Goal: Information Seeking & Learning: Learn about a topic

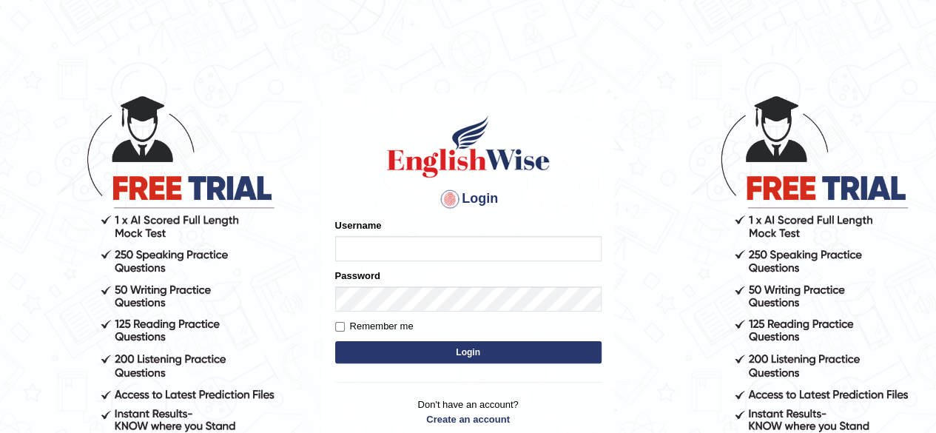
type input "mohammed23"
click at [570, 351] on button "Login" at bounding box center [468, 352] width 266 height 22
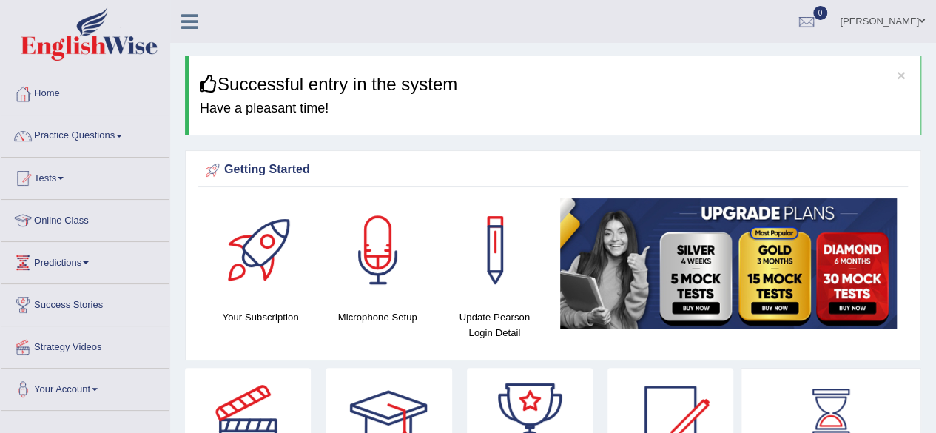
click at [122, 135] on span at bounding box center [119, 136] width 6 height 3
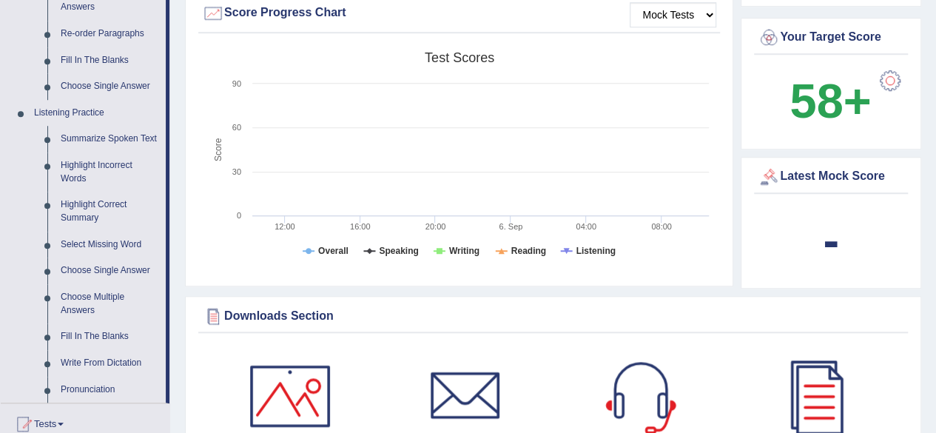
scroll to position [539, 0]
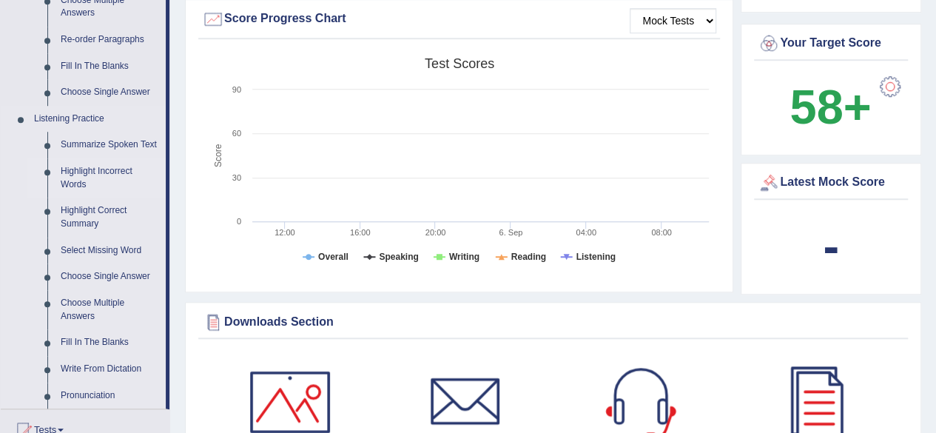
click at [79, 169] on link "Highlight Incorrect Words" at bounding box center [110, 177] width 112 height 39
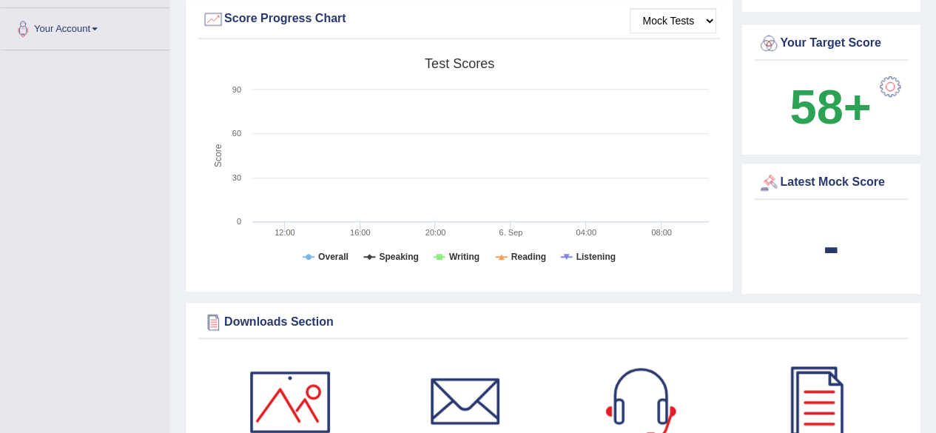
scroll to position [240, 0]
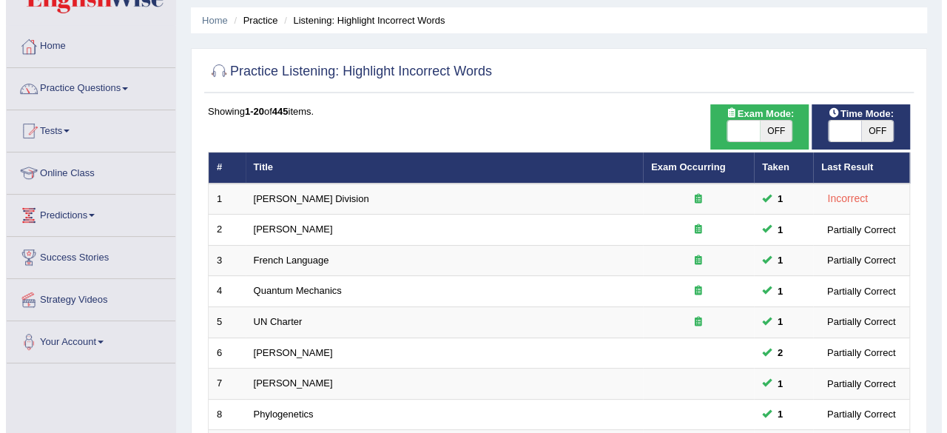
scroll to position [36, 0]
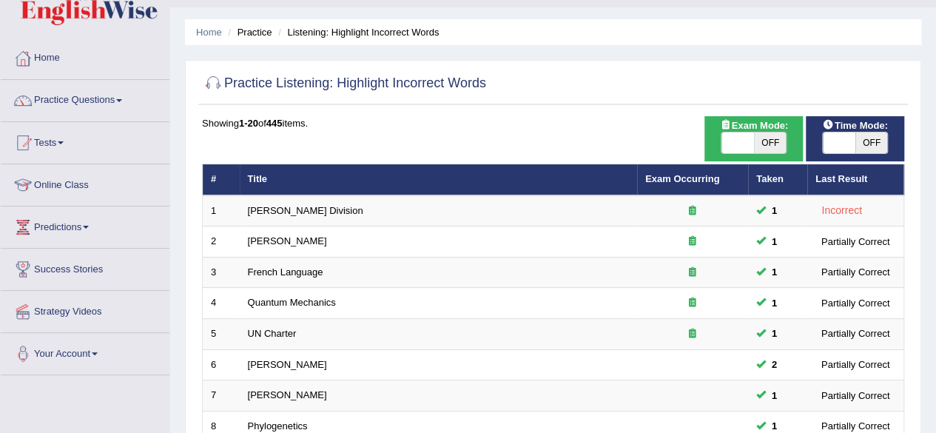
click at [764, 132] on span "OFF" at bounding box center [770, 142] width 33 height 21
checkbox input "true"
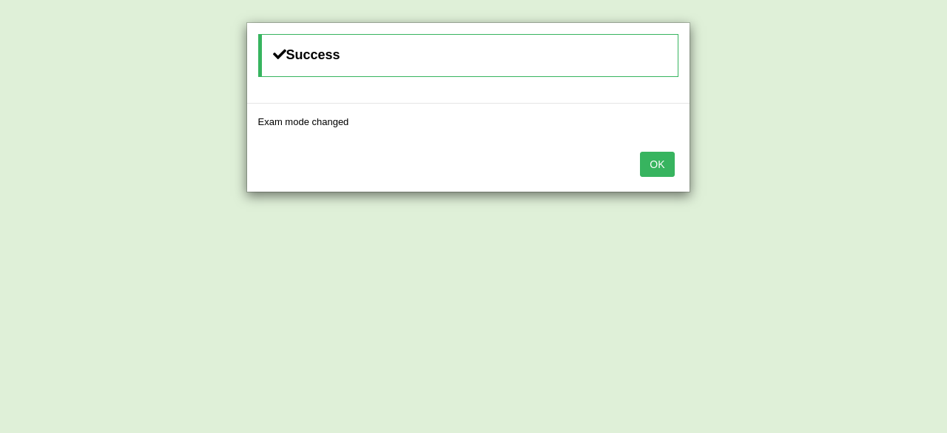
click at [654, 169] on button "OK" at bounding box center [657, 164] width 34 height 25
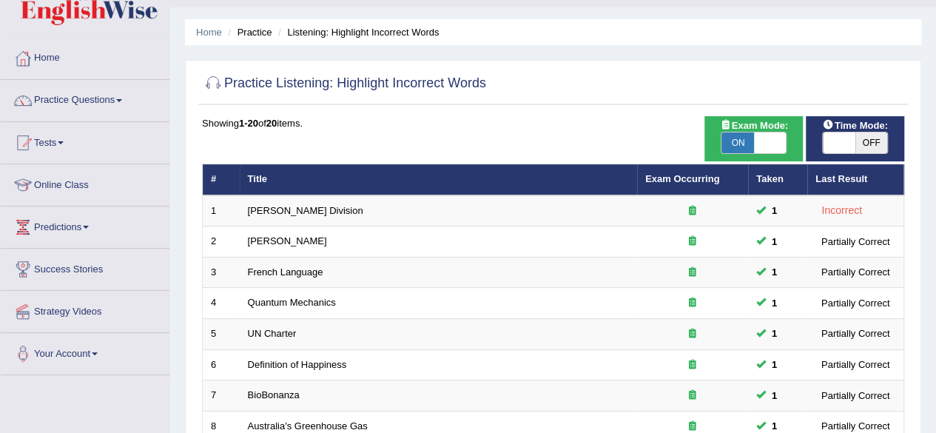
click at [867, 136] on span "OFF" at bounding box center [871, 142] width 33 height 21
checkbox input "true"
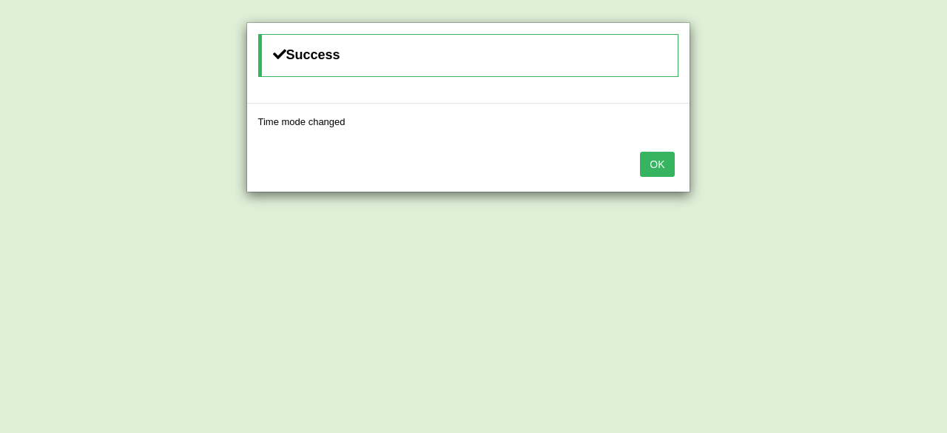
click at [662, 159] on button "OK" at bounding box center [657, 164] width 34 height 25
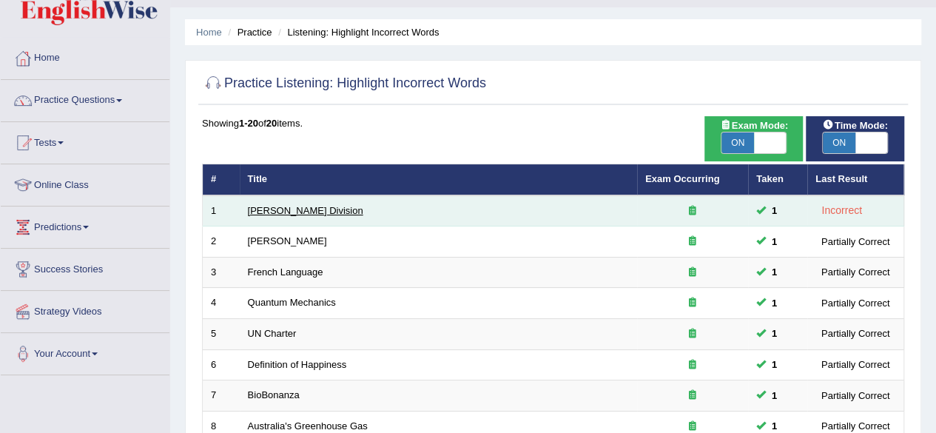
click at [283, 208] on link "Ward Division" at bounding box center [305, 210] width 115 height 11
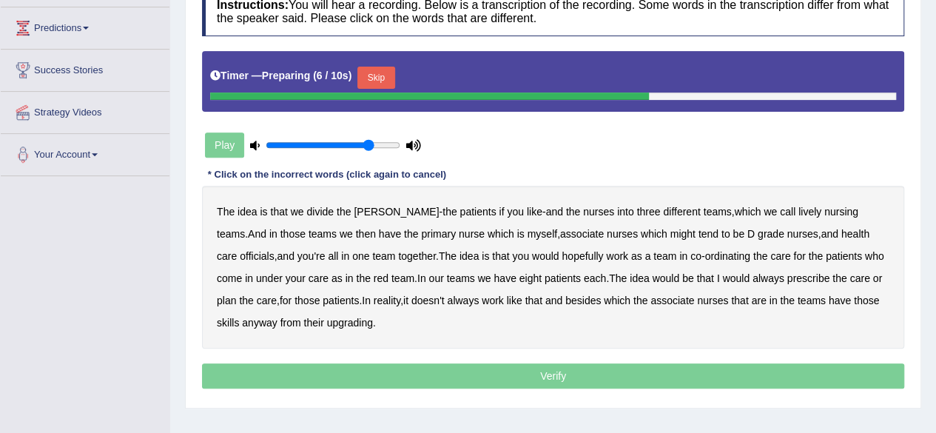
scroll to position [238, 0]
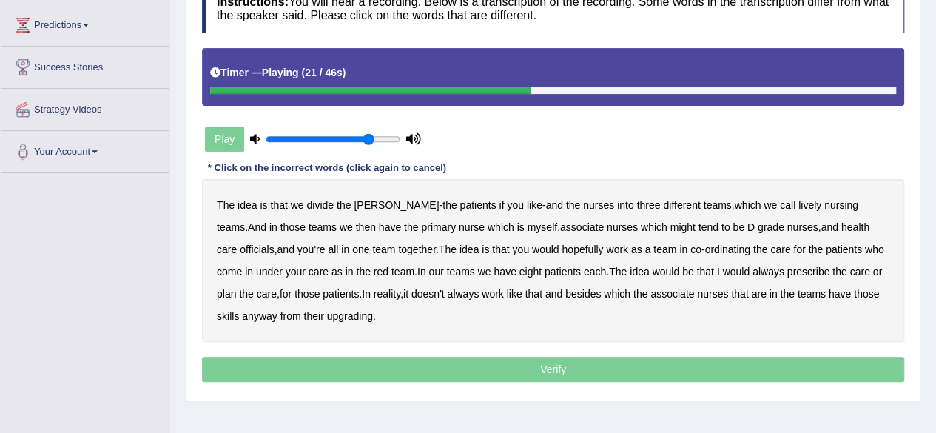
click at [274, 243] on b "officials" at bounding box center [257, 249] width 34 height 12
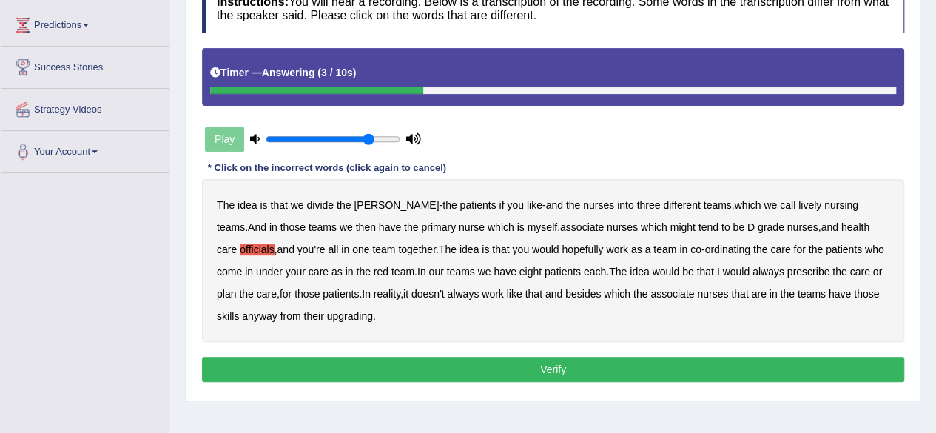
click at [499, 366] on button "Verify" at bounding box center [553, 369] width 702 height 25
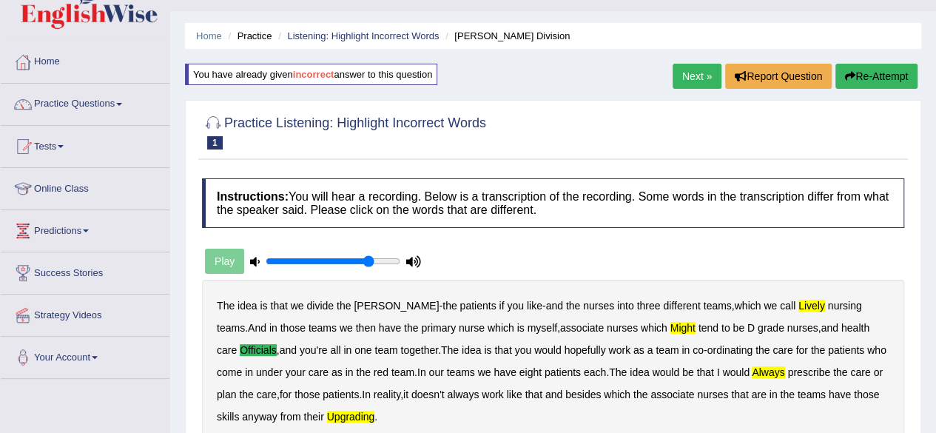
scroll to position [31, 0]
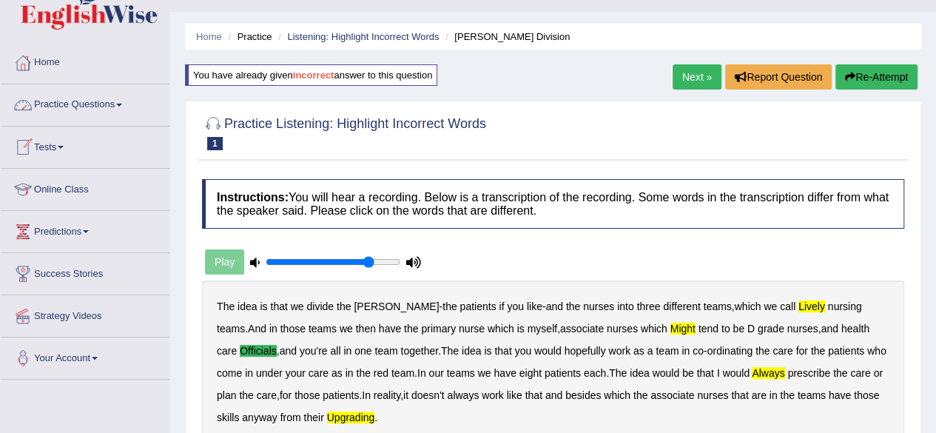
click at [122, 105] on span at bounding box center [119, 105] width 6 height 3
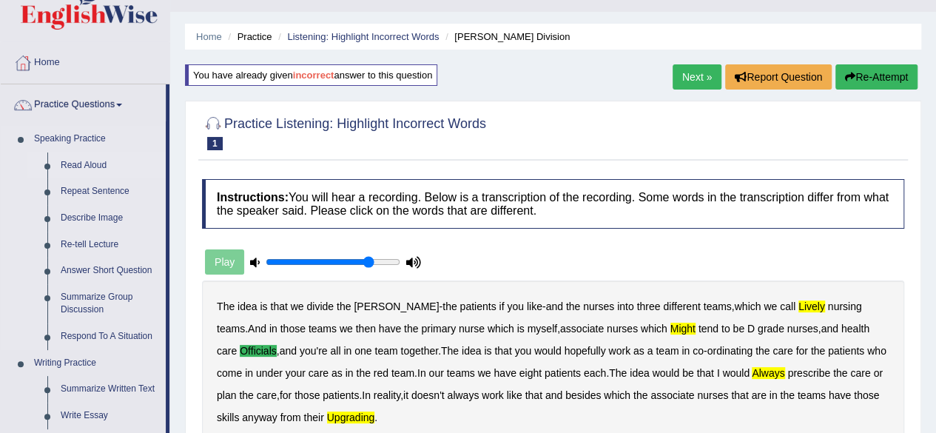
click at [74, 168] on link "Read Aloud" at bounding box center [110, 165] width 112 height 27
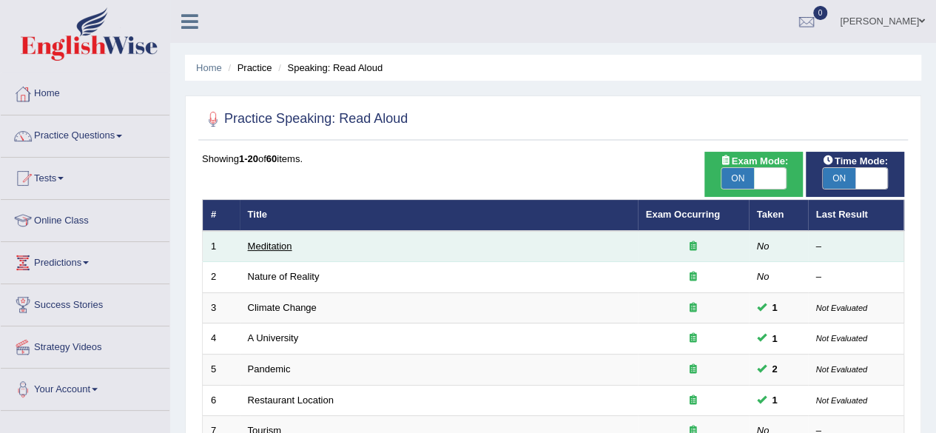
click at [283, 243] on link "Meditation" at bounding box center [270, 245] width 44 height 11
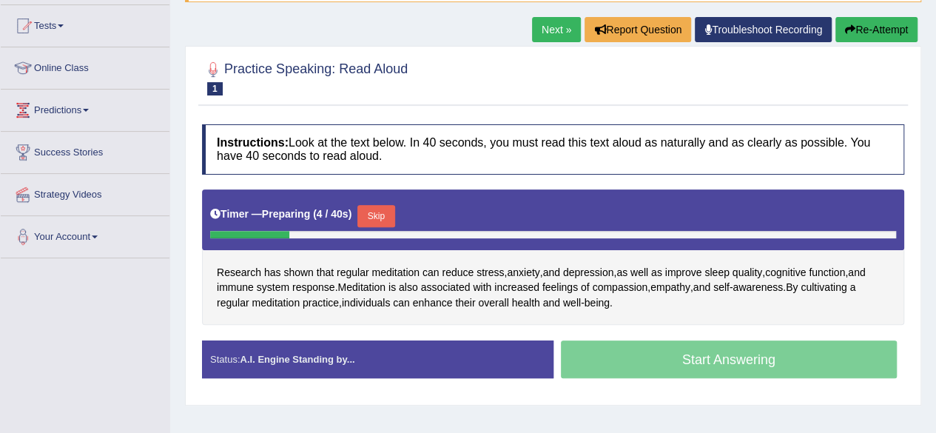
scroll to position [162, 0]
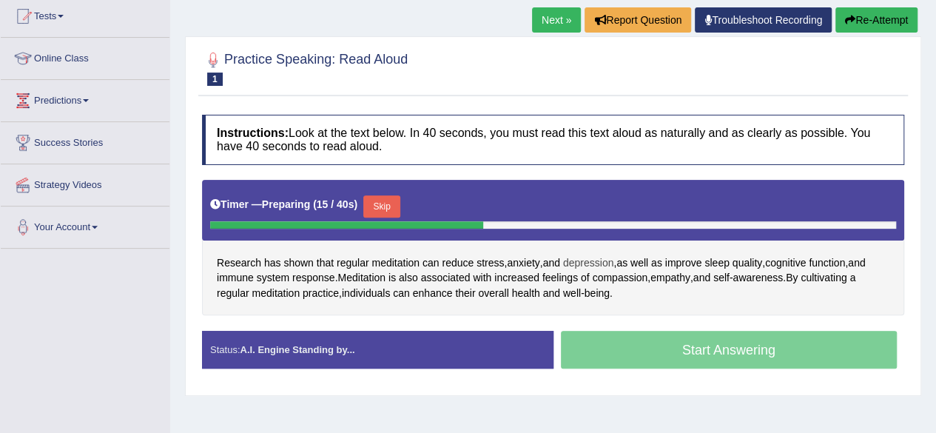
click at [574, 257] on span "depression" at bounding box center [588, 263] width 51 height 16
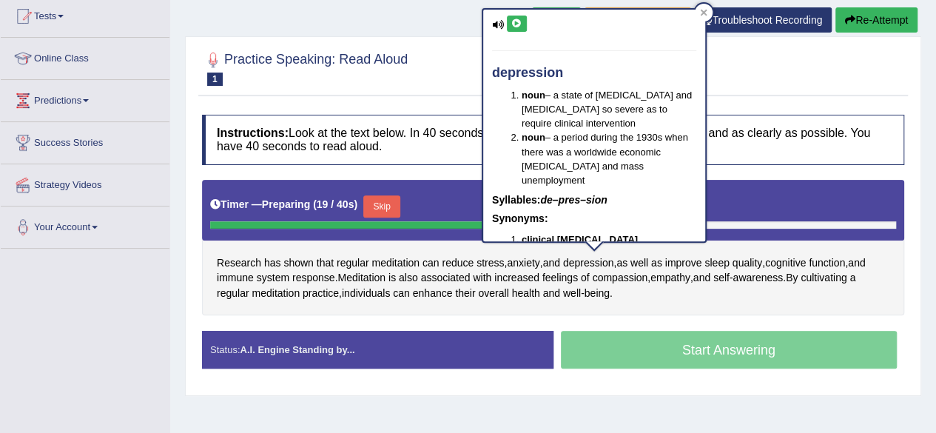
click at [522, 20] on icon at bounding box center [516, 23] width 11 height 9
click at [517, 21] on icon at bounding box center [516, 23] width 11 height 9
click at [621, 270] on span "compassion" at bounding box center [619, 278] width 55 height 16
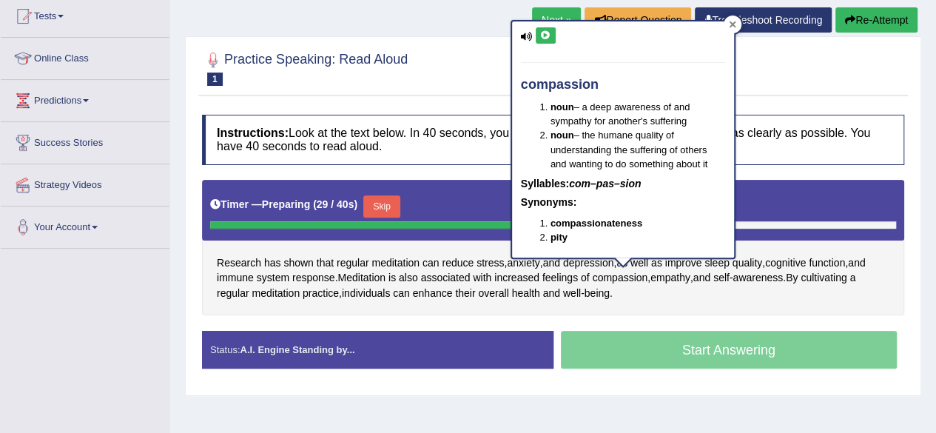
click at [734, 26] on icon at bounding box center [732, 24] width 7 height 7
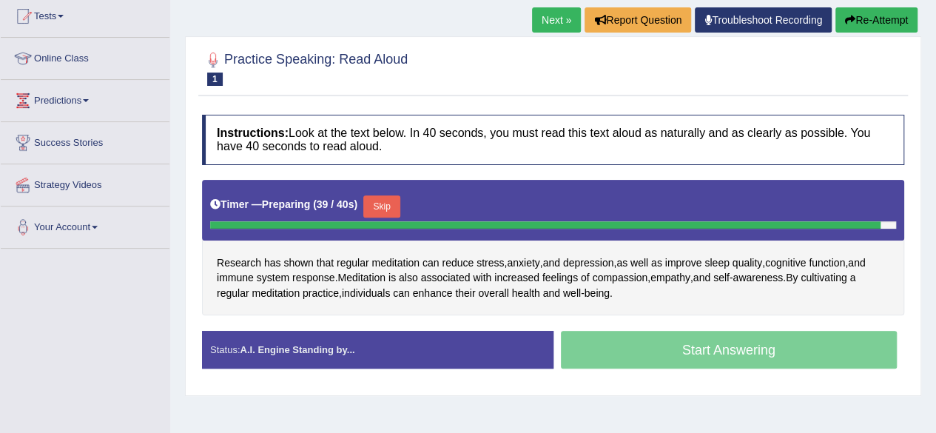
click at [395, 203] on button "Skip" at bounding box center [381, 206] width 37 height 22
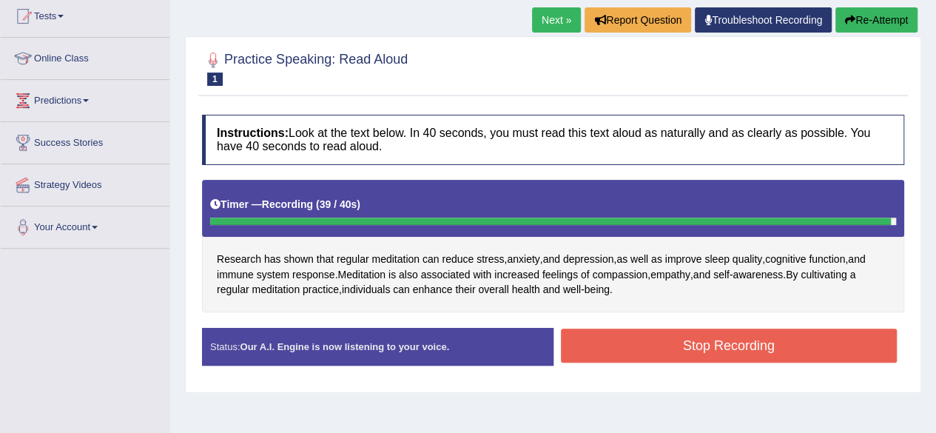
click at [589, 356] on button "Stop Recording" at bounding box center [729, 346] width 337 height 34
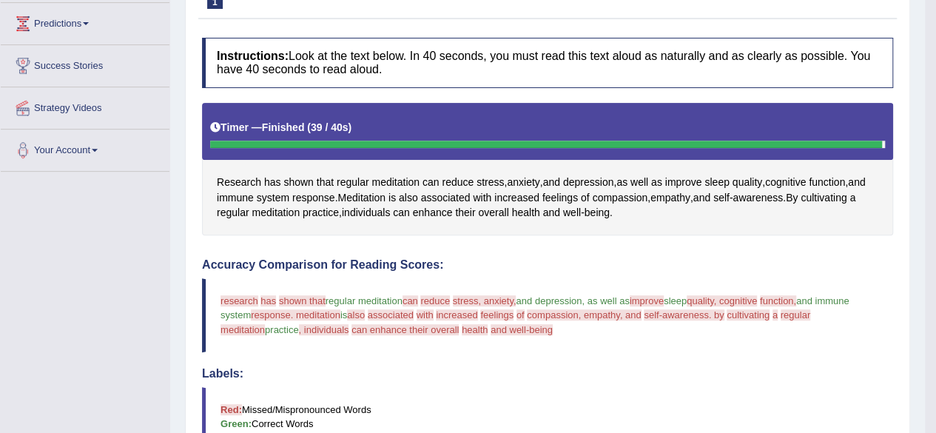
scroll to position [155, 0]
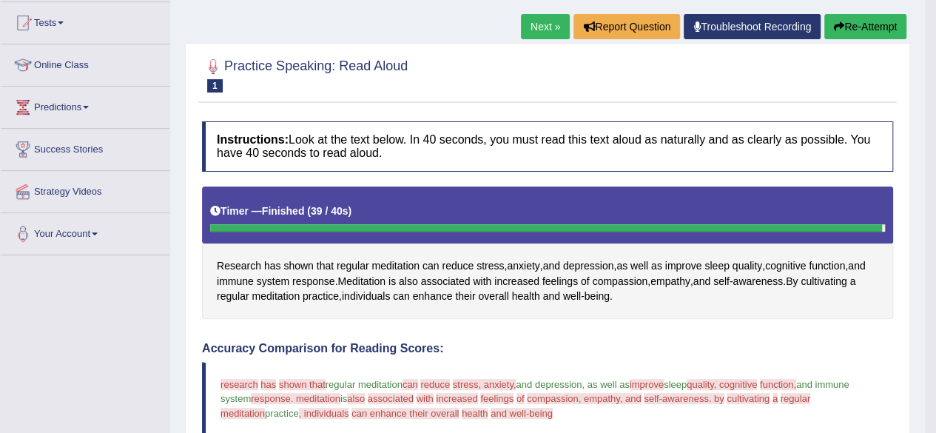
click at [548, 27] on link "Next »" at bounding box center [545, 26] width 49 height 25
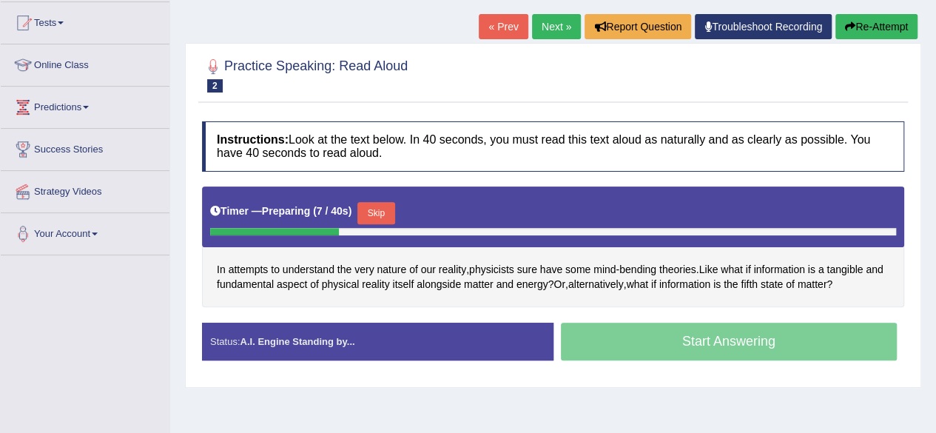
scroll to position [158, 0]
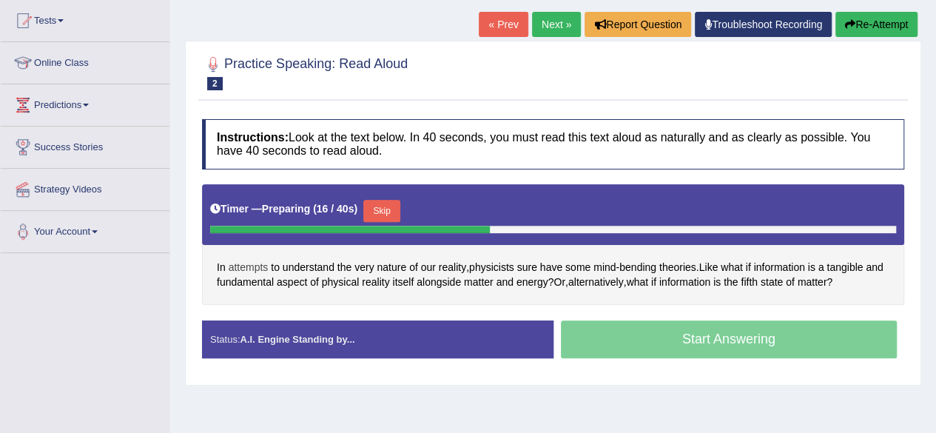
click at [240, 261] on span "attempts" at bounding box center [249, 268] width 40 height 16
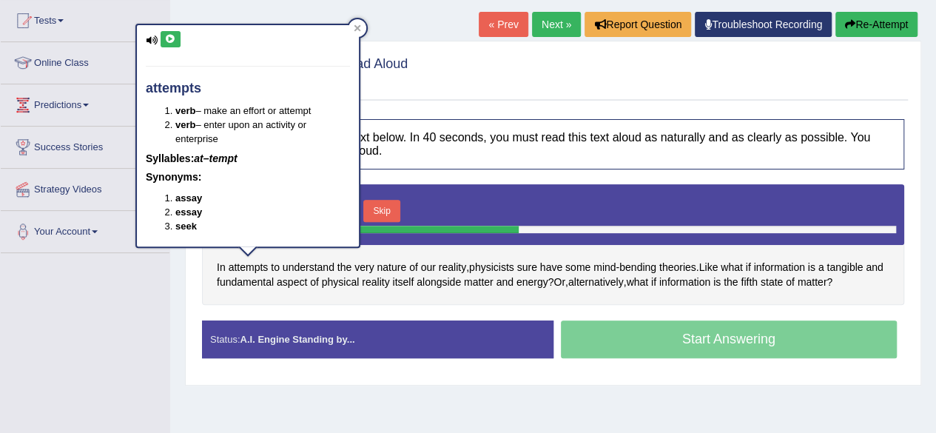
click at [175, 41] on icon at bounding box center [170, 39] width 11 height 9
click at [354, 27] on icon at bounding box center [357, 27] width 7 height 7
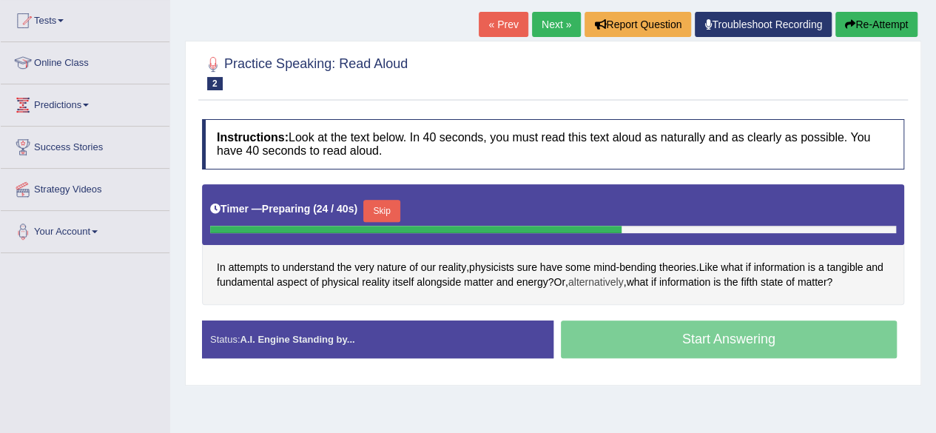
click at [605, 280] on span "alternatively" at bounding box center [595, 283] width 55 height 16
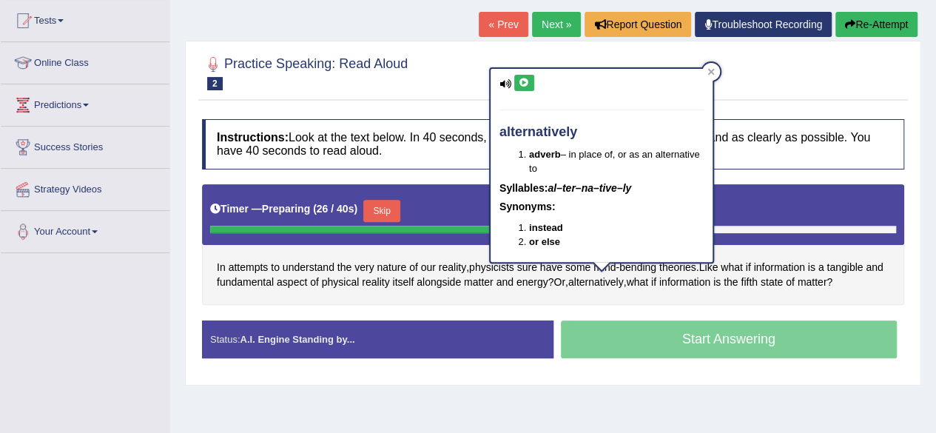
click at [521, 82] on icon at bounding box center [524, 82] width 11 height 9
click at [713, 74] on icon at bounding box center [710, 71] width 7 height 7
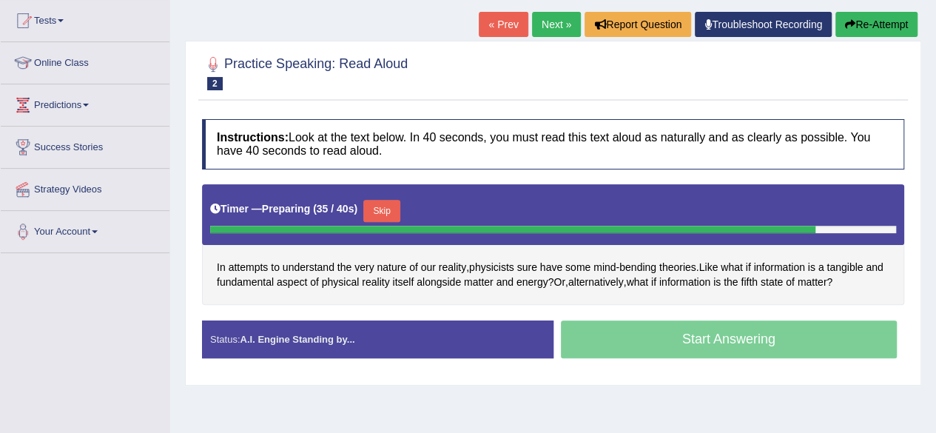
click at [391, 205] on button "Skip" at bounding box center [381, 211] width 37 height 22
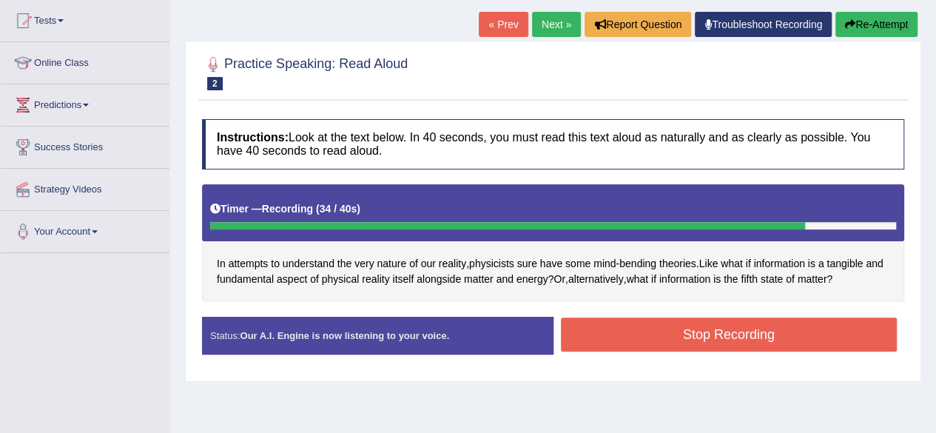
click at [639, 335] on button "Stop Recording" at bounding box center [729, 334] width 337 height 34
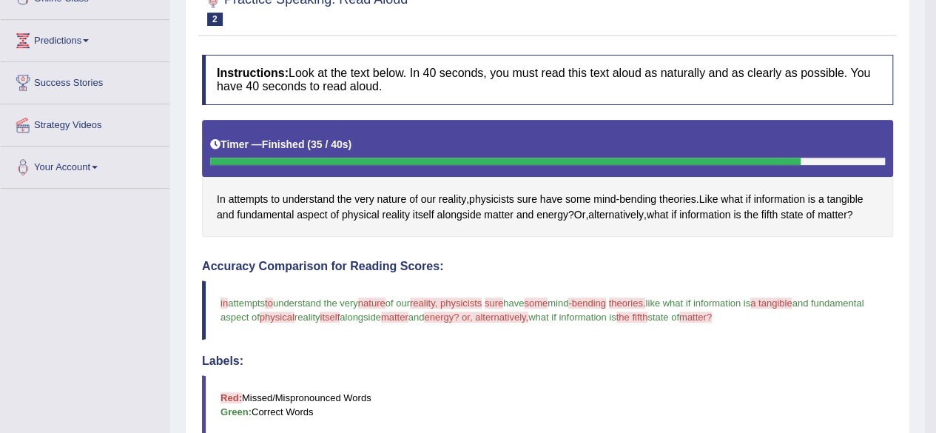
scroll to position [162, 0]
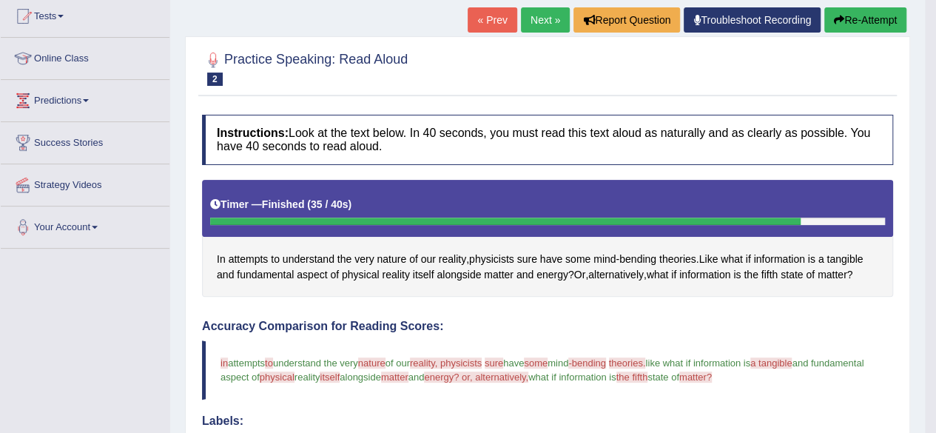
click at [542, 20] on link "Next »" at bounding box center [545, 19] width 49 height 25
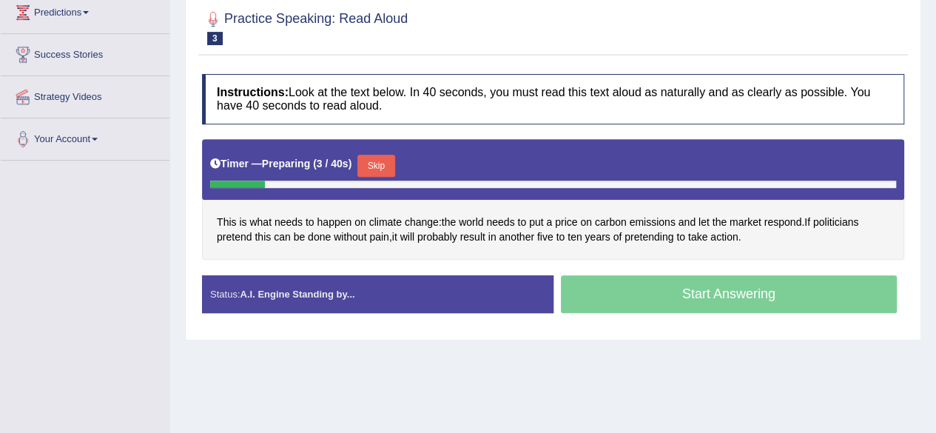
scroll to position [244, 0]
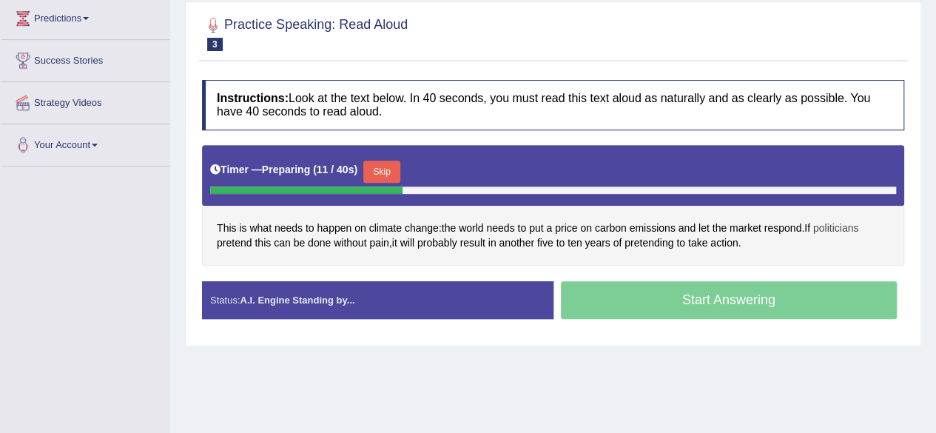
click at [836, 227] on span "politicians" at bounding box center [835, 229] width 45 height 16
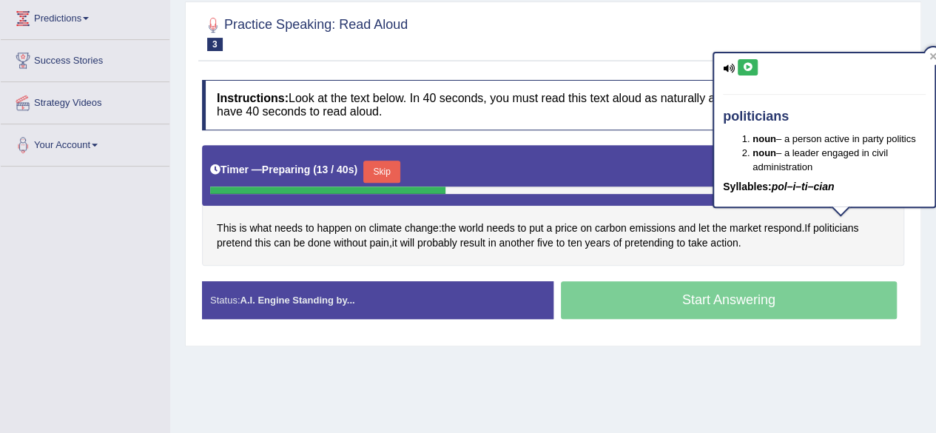
click at [753, 67] on button at bounding box center [748, 67] width 20 height 16
click at [932, 58] on icon at bounding box center [933, 56] width 7 height 7
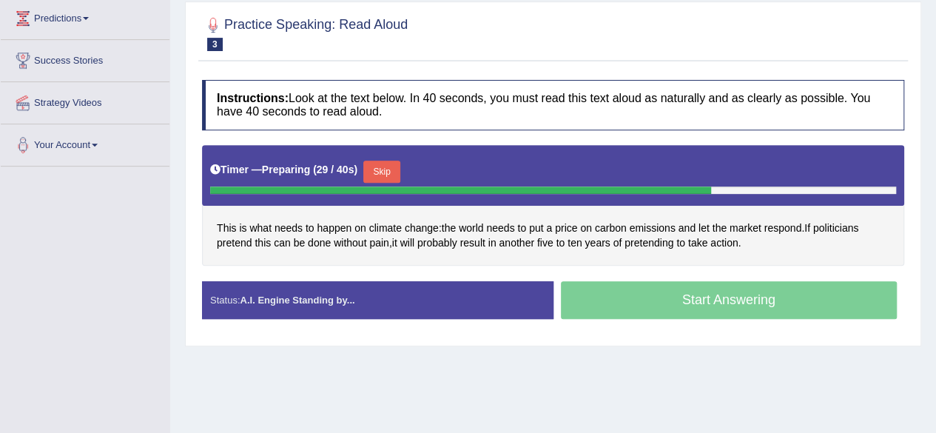
click at [388, 169] on button "Skip" at bounding box center [381, 172] width 37 height 22
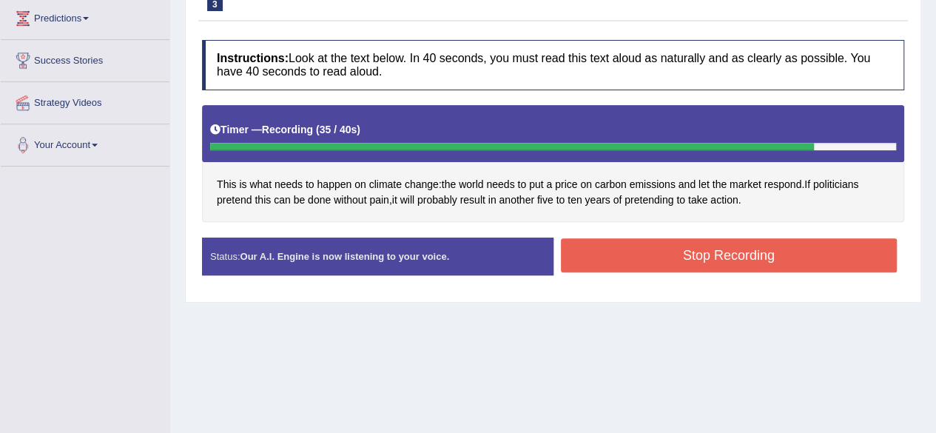
click at [754, 241] on button "Stop Recording" at bounding box center [729, 255] width 337 height 34
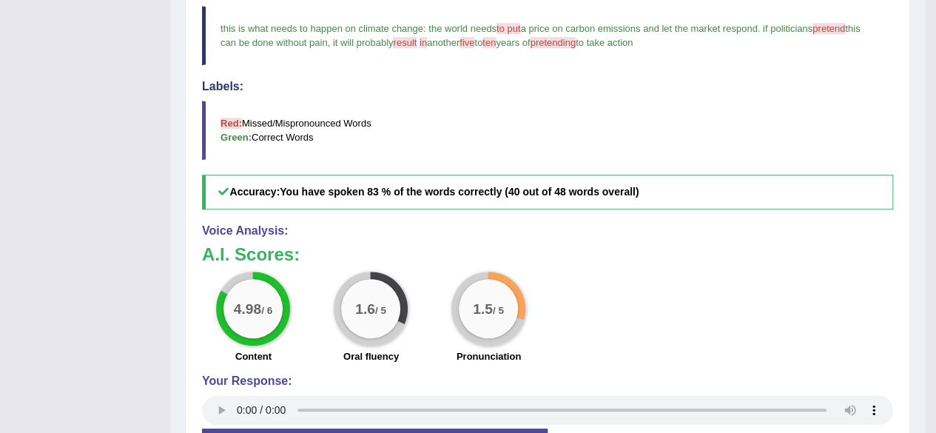
scroll to position [511, 0]
